Goal: Task Accomplishment & Management: Complete application form

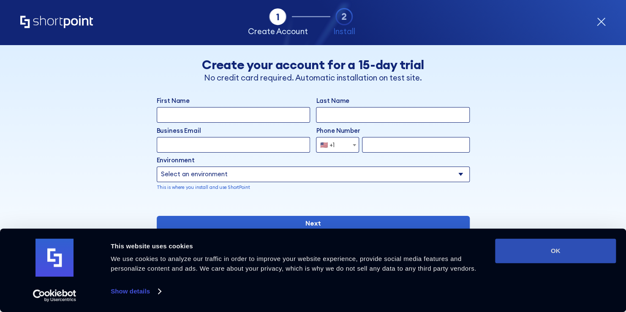
click at [554, 251] on button "OK" at bounding box center [555, 251] width 121 height 24
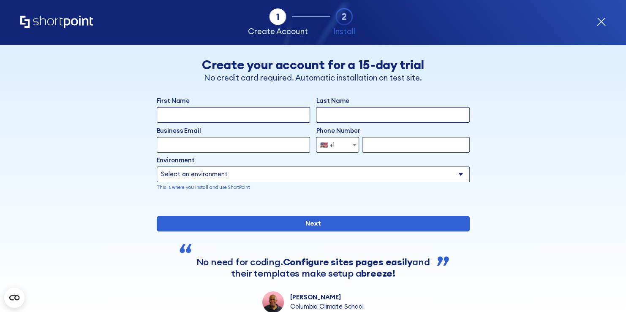
click at [456, 177] on select "Select an environment Microsoft 365 SharePoint Online SharePoint Subscription E…" at bounding box center [313, 175] width 313 height 16
select select "Microsoft 365"
click at [157, 167] on select "Select an environment Microsoft 365 SharePoint Online SharePoint Subscription E…" at bounding box center [313, 175] width 313 height 16
click at [167, 118] on input "First Name" at bounding box center [233, 115] width 153 height 16
type input "Nimeh"
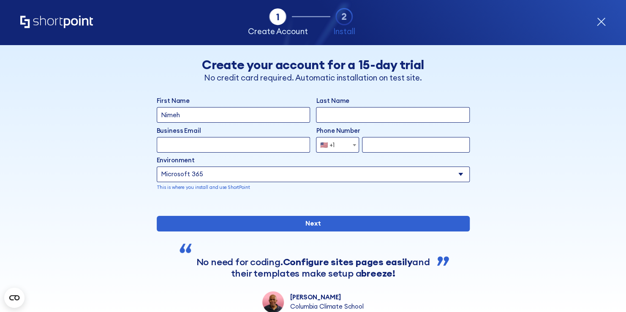
type input "[PERSON_NAME]"
select select "+1"
click at [158, 147] on input "Business Email" at bounding box center [233, 145] width 153 height 16
type input "[EMAIL_ADDRESS][DOMAIN_NAME]"
type input "7188693886"
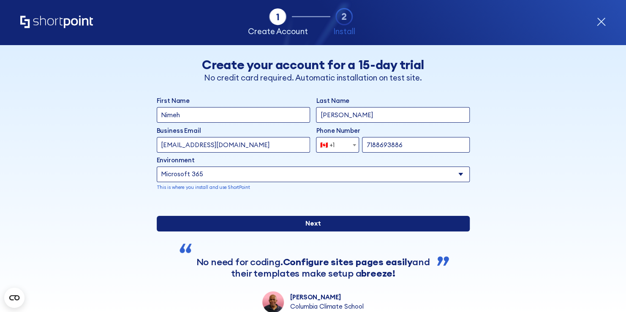
click at [312, 232] on input "Next" at bounding box center [313, 224] width 313 height 16
click at [311, 232] on input "Next" at bounding box center [313, 224] width 313 height 16
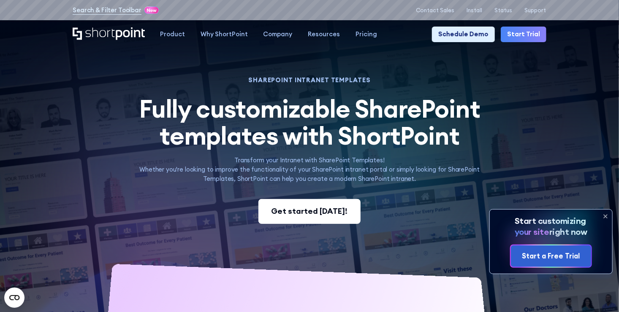
click at [298, 214] on div "Get started today!" at bounding box center [309, 211] width 76 height 11
